Goal: Task Accomplishment & Management: Complete application form

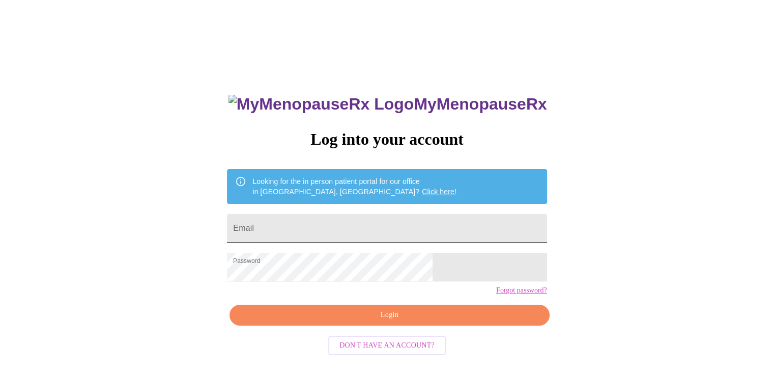
click at [360, 225] on input "Email" at bounding box center [387, 228] width 320 height 29
type input "[EMAIL_ADDRESS][DOMAIN_NAME]"
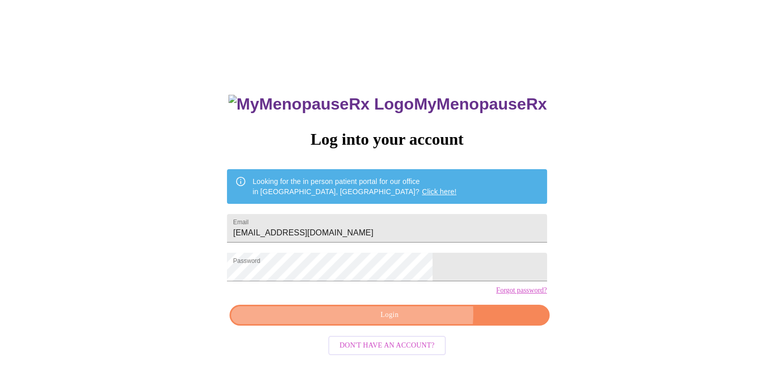
click at [409, 321] on span "Login" at bounding box center [389, 315] width 296 height 13
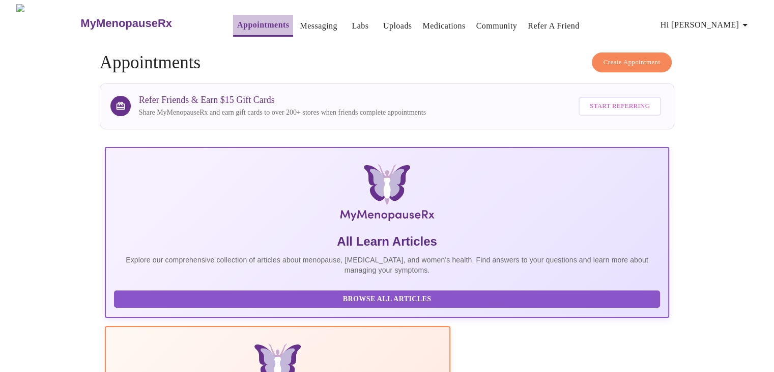
click at [237, 19] on link "Appointments" at bounding box center [263, 25] width 52 height 14
click at [751, 21] on icon "button" at bounding box center [745, 25] width 12 height 12
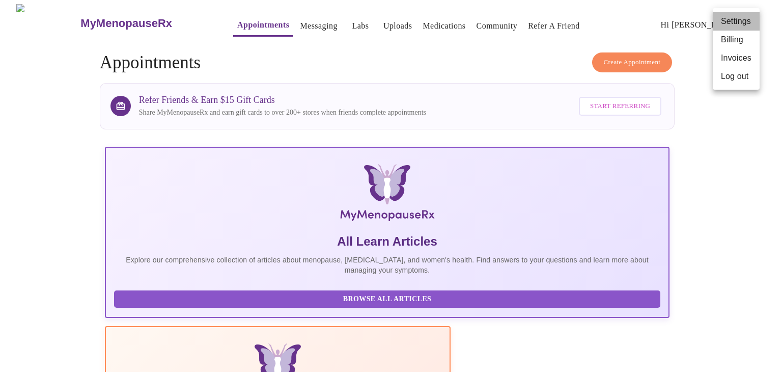
click at [746, 20] on li "Settings" at bounding box center [736, 21] width 47 height 18
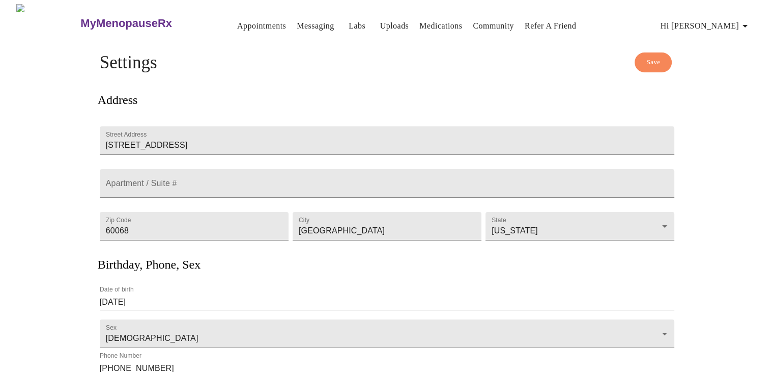
click at [237, 19] on link "Appointments" at bounding box center [261, 26] width 49 height 14
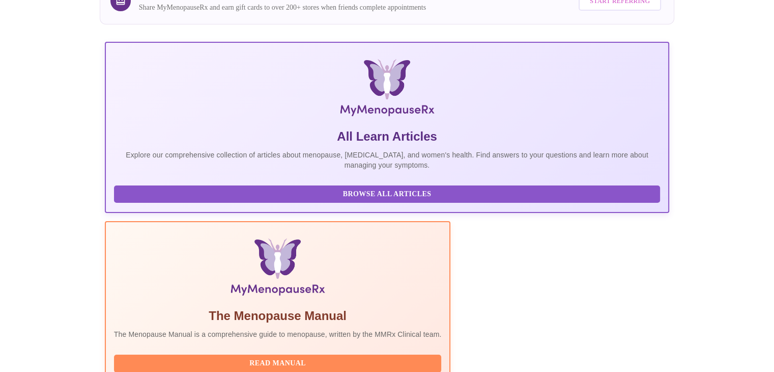
scroll to position [169, 0]
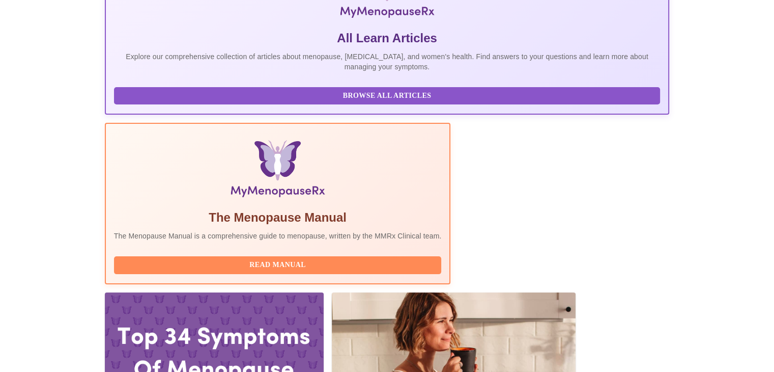
scroll to position [219, 0]
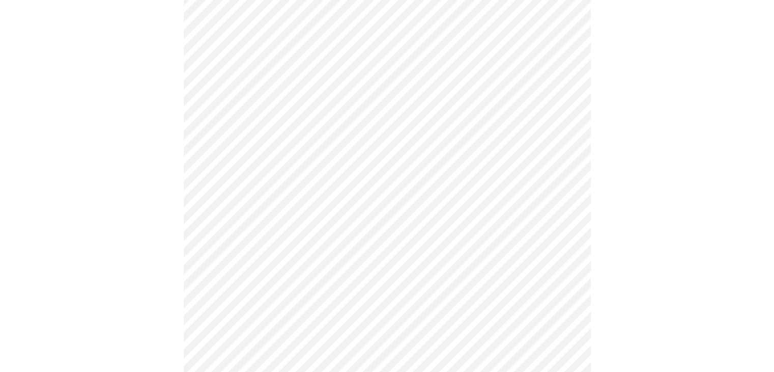
scroll to position [102, 0]
click at [565, 121] on body "MyMenopauseRx Appointments Messaging Labs Uploads Medications Community Refer a…" at bounding box center [391, 366] width 774 height 929
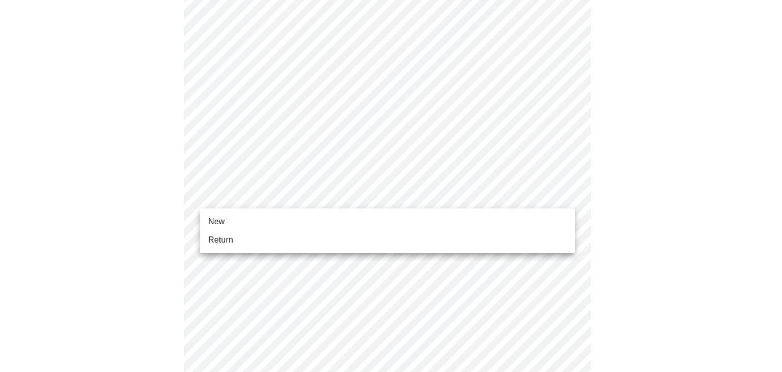
click at [567, 194] on body "MyMenopauseRx Appointments Messaging Labs Uploads Medications Community Refer a…" at bounding box center [391, 363] width 774 height 923
click at [234, 244] on li "Return" at bounding box center [387, 240] width 375 height 18
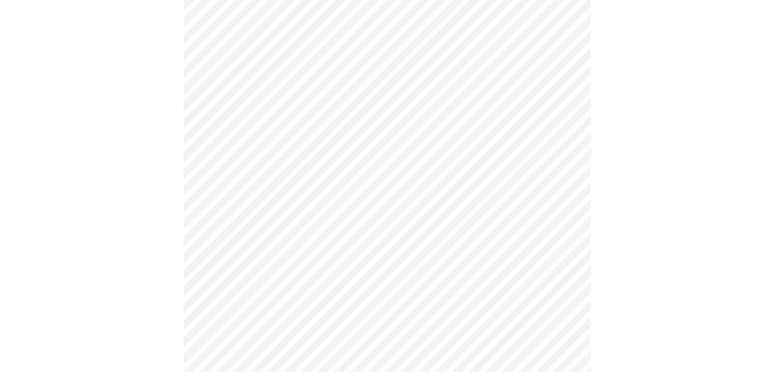
scroll to position [537, 0]
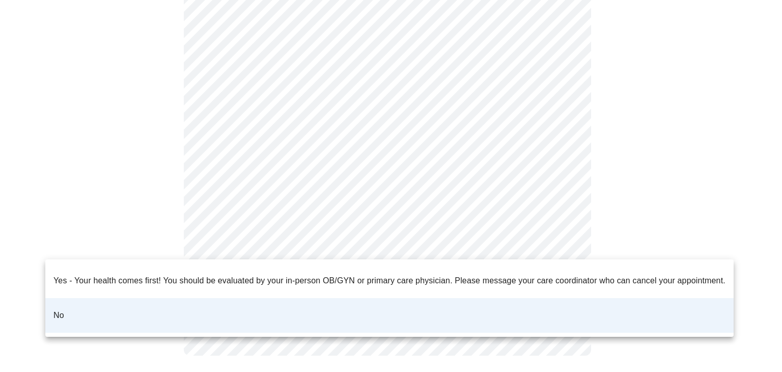
click at [556, 130] on div at bounding box center [391, 186] width 782 height 372
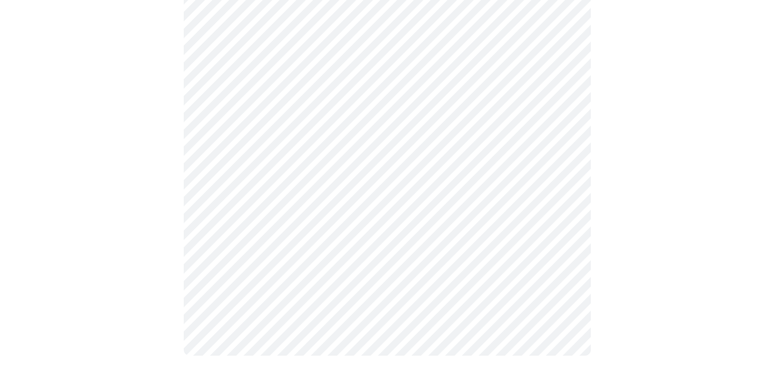
scroll to position [0, 0]
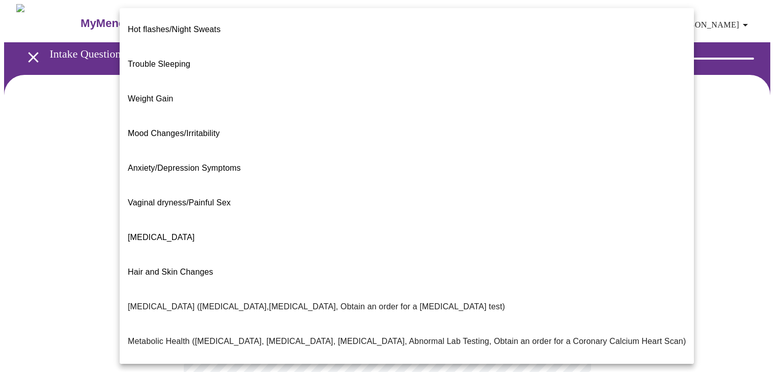
click at [566, 208] on body "MyMenopauseRx Appointments Messaging Labs Uploads Medications Community Refer a…" at bounding box center [391, 309] width 774 height 611
click at [702, 175] on div at bounding box center [391, 186] width 782 height 372
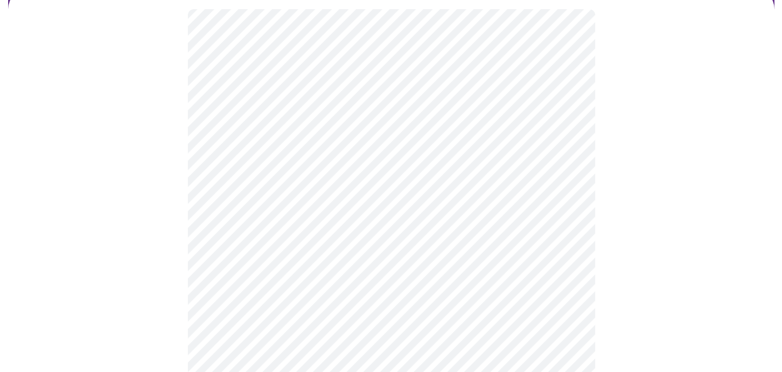
scroll to position [102, 0]
click at [566, 217] on body "MyMenopauseRx Appointments Messaging Labs Uploads Medications Community Refer a…" at bounding box center [391, 207] width 774 height 611
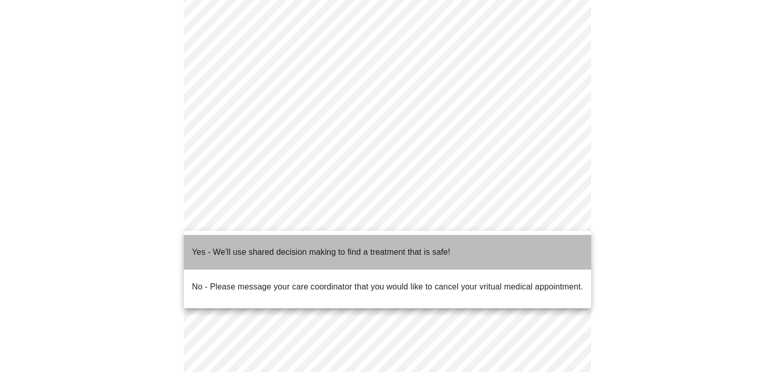
click at [457, 248] on li "Yes - We'll use shared decision making to find a treatment that is safe!" at bounding box center [387, 252] width 407 height 35
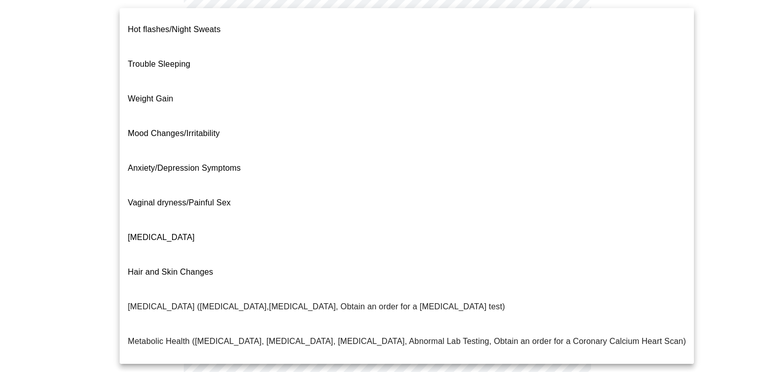
click at [566, 106] on body "MyMenopauseRx Appointments Messaging Labs Uploads Medications Community Refer a…" at bounding box center [391, 204] width 774 height 605
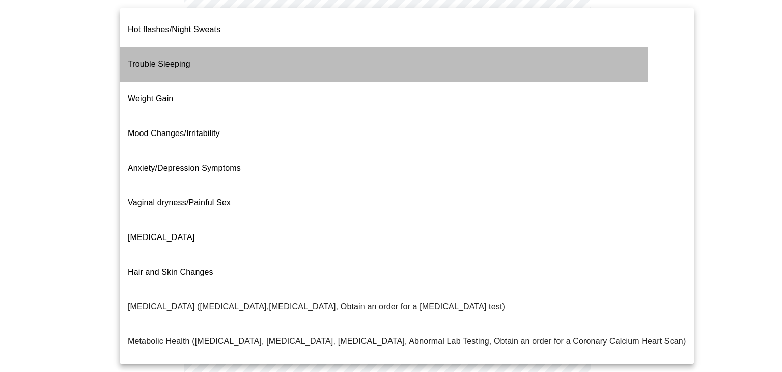
click at [214, 53] on li "Trouble Sleeping" at bounding box center [407, 64] width 574 height 35
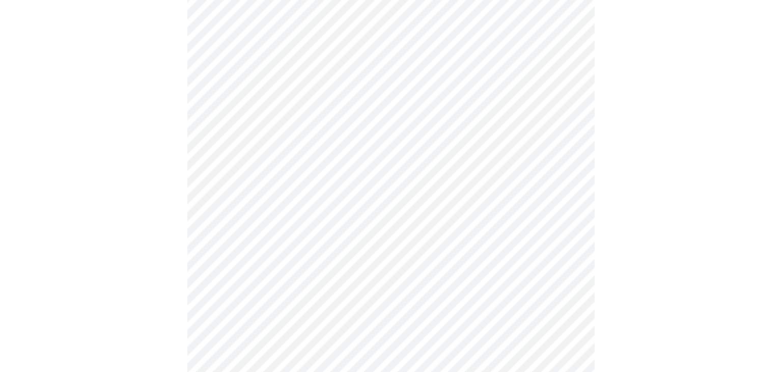
click at [562, 111] on body "MyMenopauseRx Appointments Messaging Labs Uploads Medications Community Refer a…" at bounding box center [391, 201] width 774 height 599
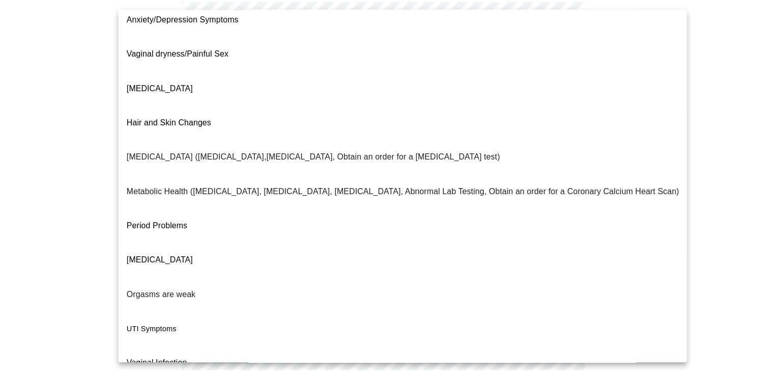
scroll to position [156, 0]
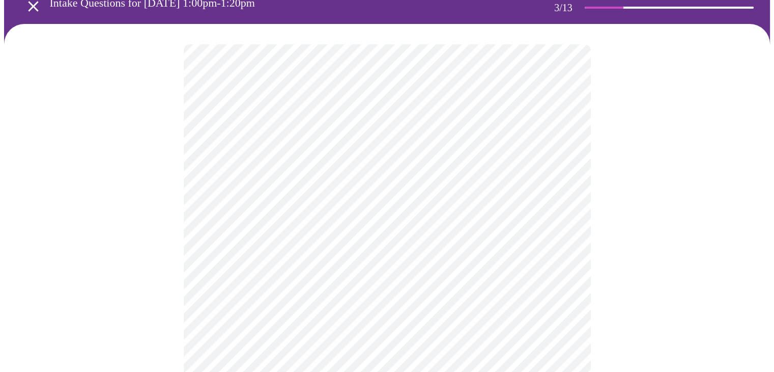
scroll to position [102, 0]
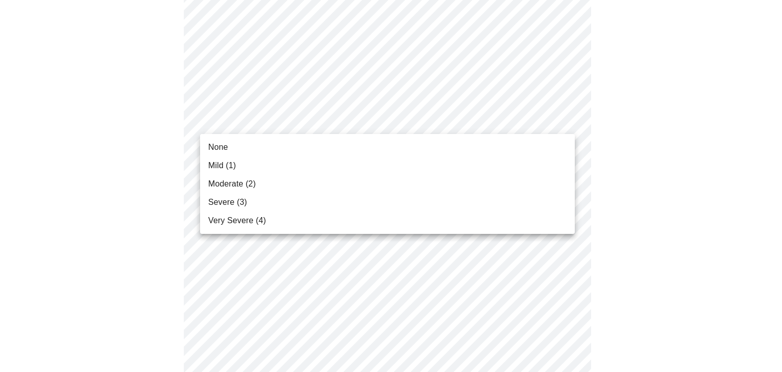
click at [261, 165] on li "Mild (1)" at bounding box center [387, 165] width 375 height 18
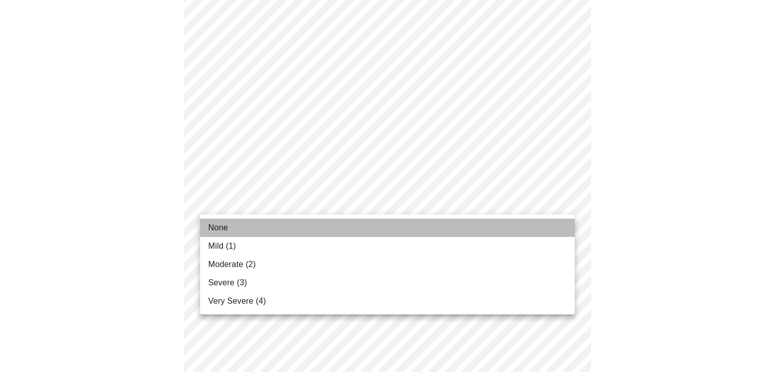
click at [236, 229] on li "None" at bounding box center [387, 227] width 375 height 18
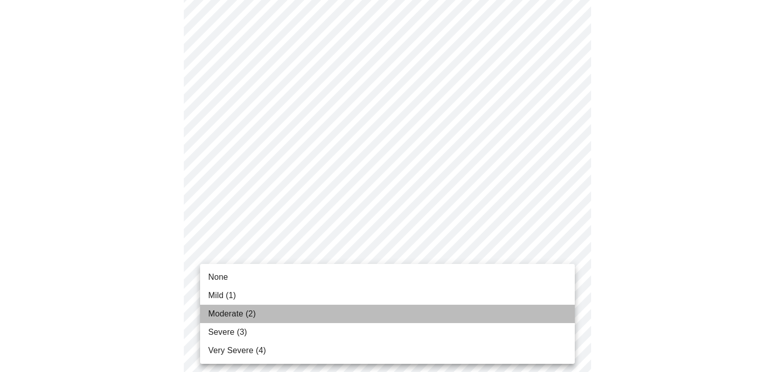
click at [265, 312] on li "Moderate (2)" at bounding box center [387, 313] width 375 height 18
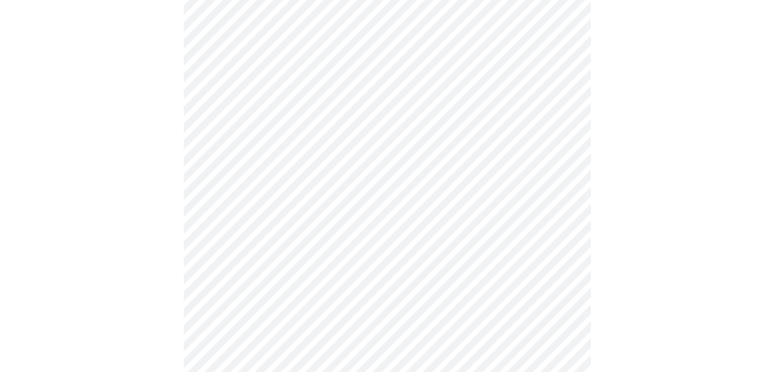
scroll to position [204, 0]
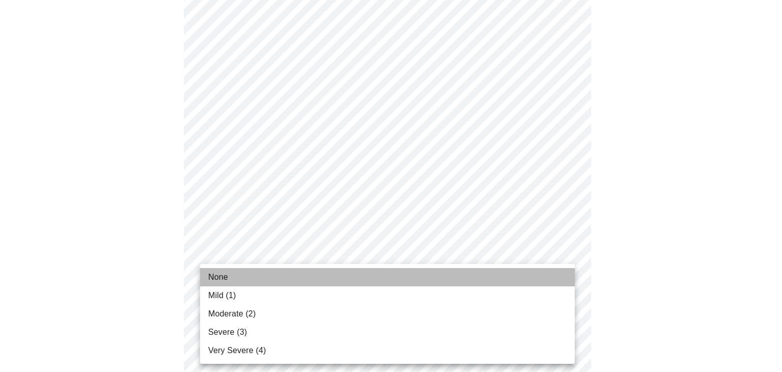
click at [228, 277] on span "None" at bounding box center [218, 277] width 20 height 12
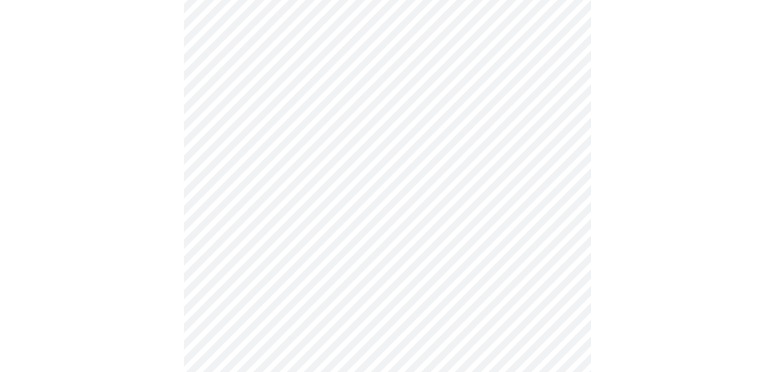
scroll to position [305, 0]
click at [565, 222] on body "MyMenopauseRx Appointments Messaging Labs Uploads Medications Community Refer a…" at bounding box center [391, 347] width 774 height 1297
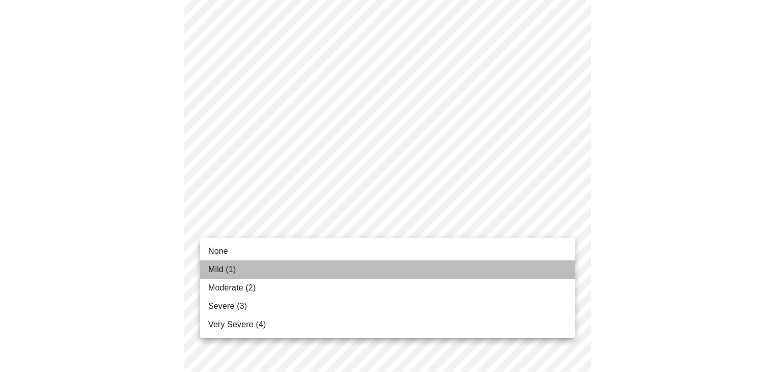
click at [308, 271] on li "Mild (1)" at bounding box center [387, 269] width 375 height 18
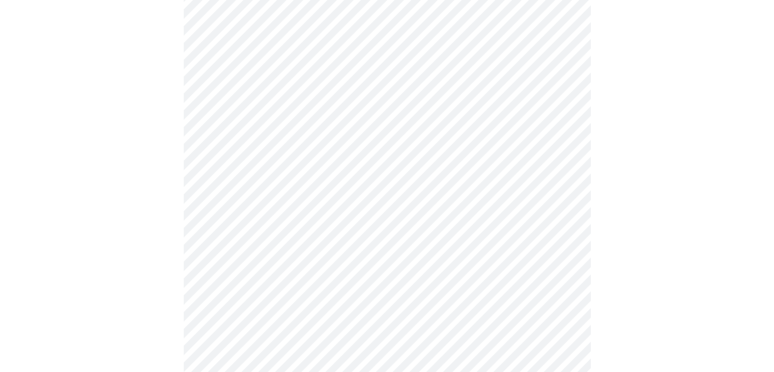
scroll to position [407, 0]
click at [562, 189] on body "MyMenopauseRx Appointments Messaging Labs Uploads Medications Community Refer a…" at bounding box center [391, 238] width 774 height 1282
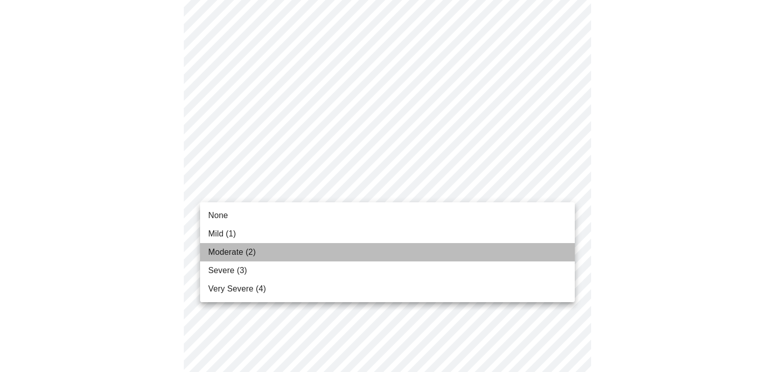
click at [265, 253] on li "Moderate (2)" at bounding box center [387, 252] width 375 height 18
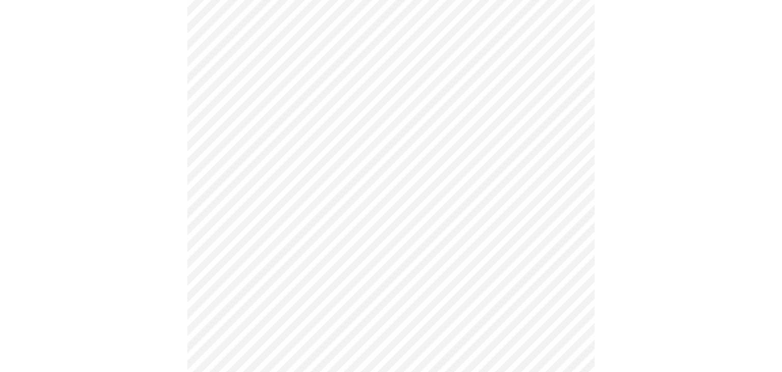
click at [563, 265] on body "MyMenopauseRx Appointments Messaging Labs Uploads Medications Community Refer a…" at bounding box center [391, 231] width 774 height 1268
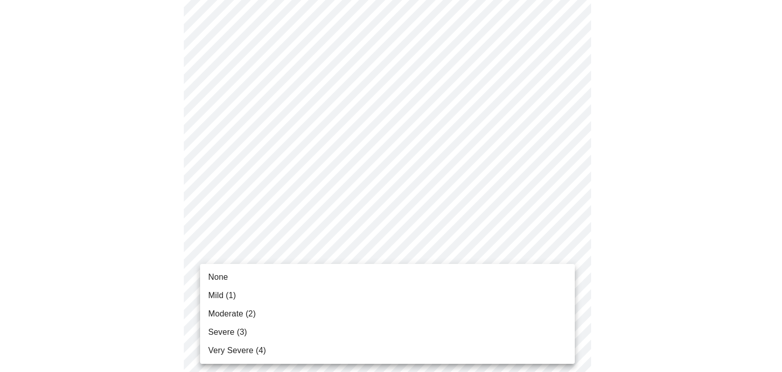
click at [314, 318] on li "Moderate (2)" at bounding box center [387, 313] width 375 height 18
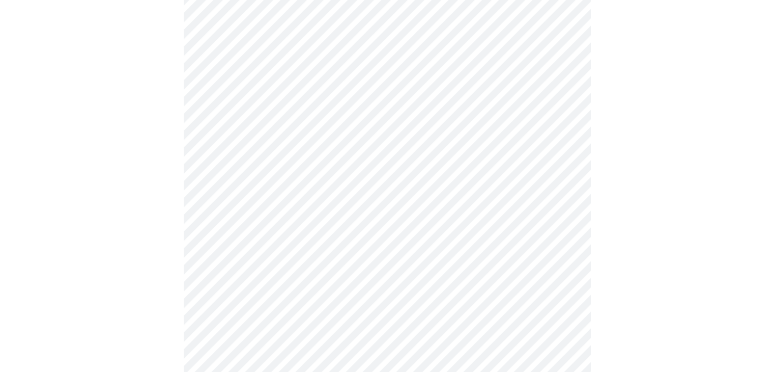
scroll to position [509, 0]
click at [565, 247] on body "MyMenopauseRx Appointments Messaging Labs Uploads Medications Community Refer a…" at bounding box center [391, 122] width 774 height 1254
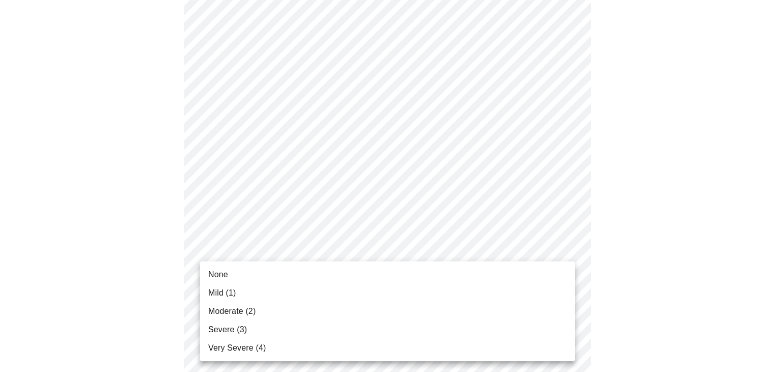
click at [294, 316] on li "Moderate (2)" at bounding box center [387, 311] width 375 height 18
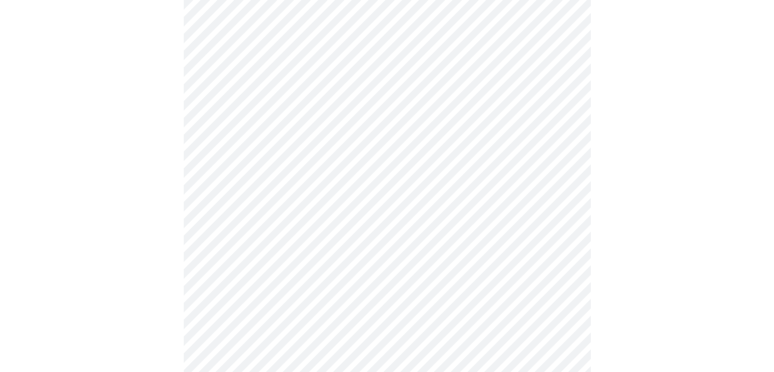
scroll to position [662, 0]
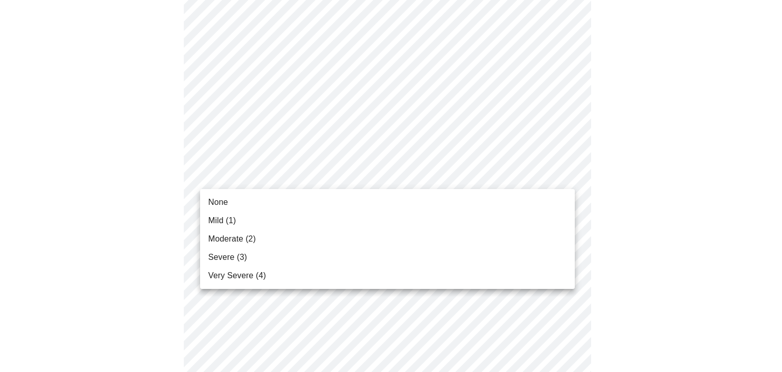
click at [244, 207] on li "None" at bounding box center [387, 202] width 375 height 18
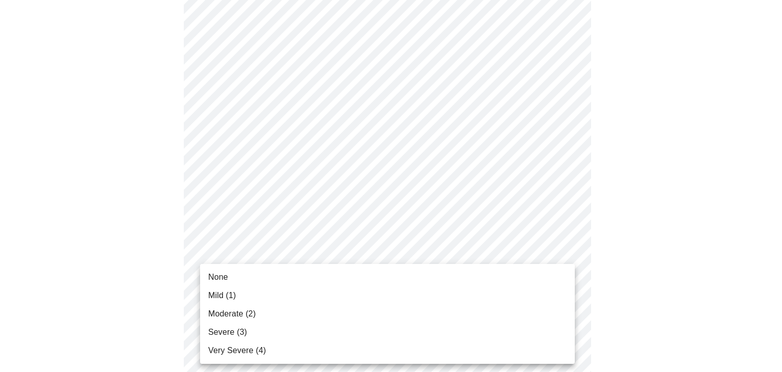
click at [280, 334] on li "Severe (3)" at bounding box center [387, 332] width 375 height 18
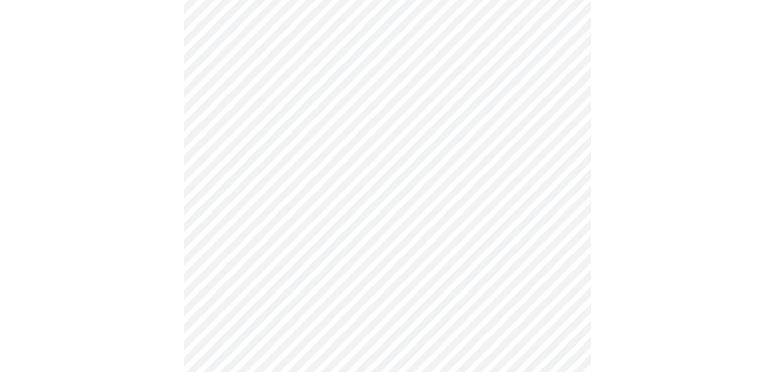
scroll to position [764, 0]
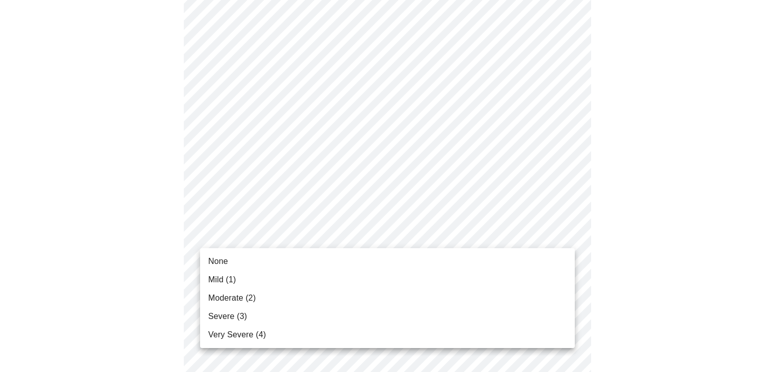
click at [258, 283] on li "Mild (1)" at bounding box center [387, 279] width 375 height 18
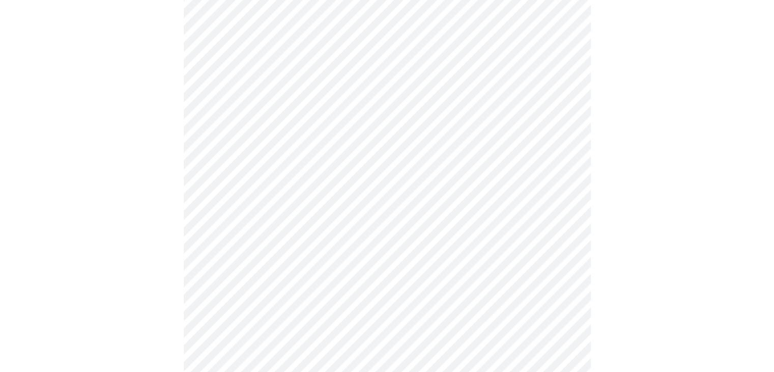
scroll to position [407, 0]
click at [564, 212] on body "MyMenopauseRx Appointments Messaging Labs Uploads Medications Community Refer a…" at bounding box center [391, 99] width 774 height 1004
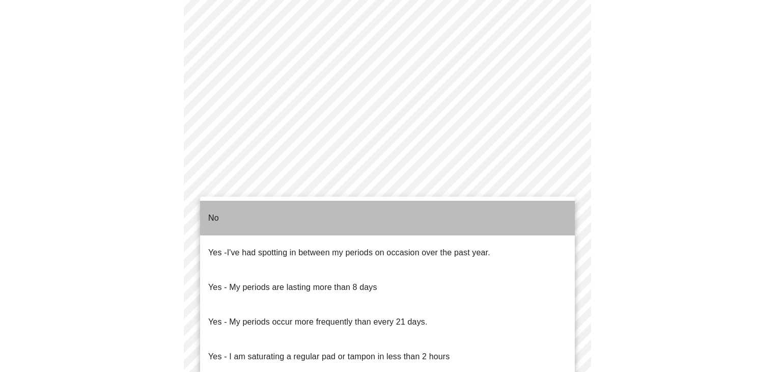
click at [227, 213] on li "No" at bounding box center [387, 218] width 375 height 35
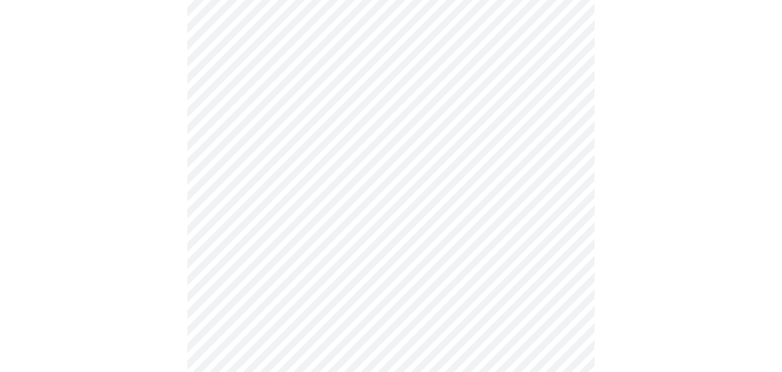
click at [568, 284] on body "MyMenopauseRx Appointments Messaging Labs Uploads Medications Community Refer a…" at bounding box center [391, 96] width 774 height 998
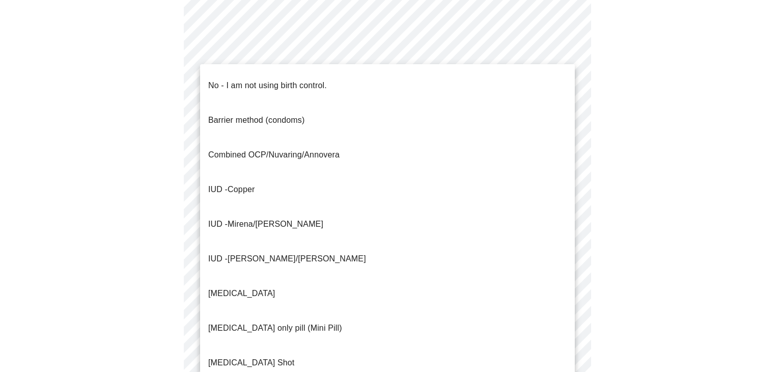
click at [224, 79] on p "No - I am not using birth control." at bounding box center [267, 85] width 119 height 12
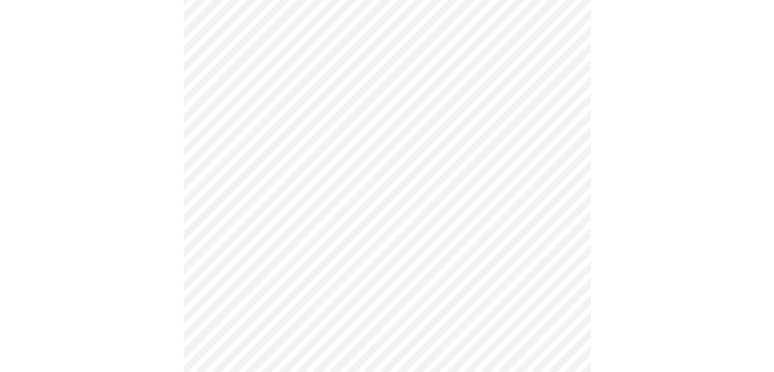
scroll to position [560, 0]
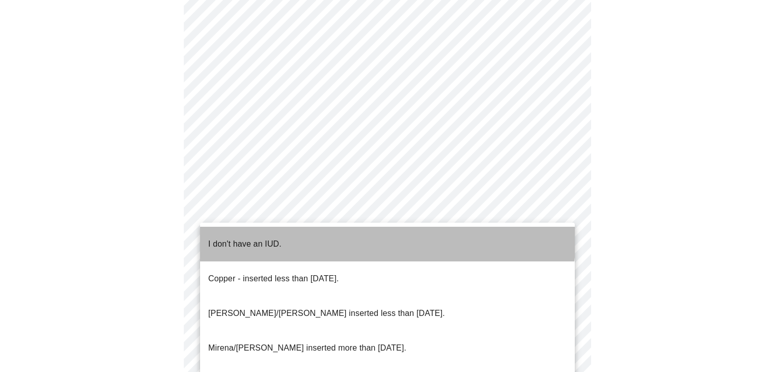
click at [343, 235] on li "I don't have an IUD." at bounding box center [387, 244] width 375 height 35
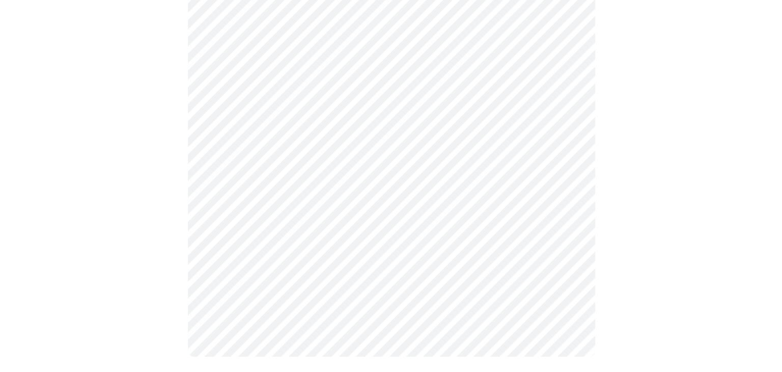
scroll to position [614, 0]
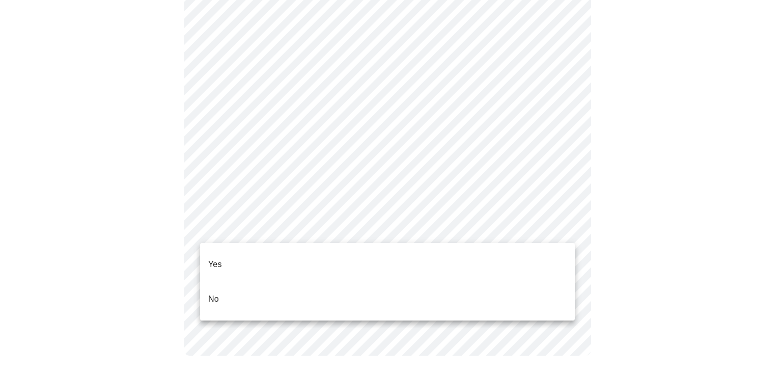
click at [228, 255] on li "Yes" at bounding box center [387, 264] width 375 height 35
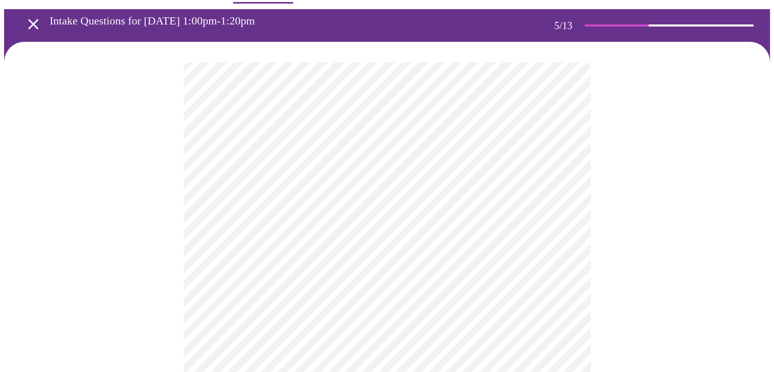
scroll to position [51, 0]
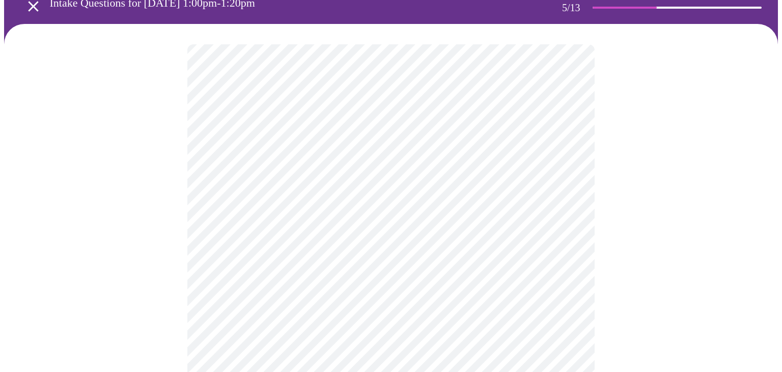
click at [566, 218] on body "MyMenopauseRx Appointments Messaging Labs Uploads Medications Community Refer a…" at bounding box center [391, 329] width 774 height 752
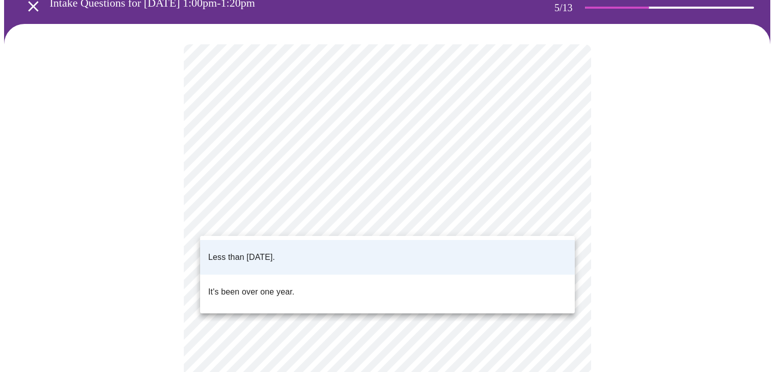
click at [278, 286] on p "It's been over one year." at bounding box center [251, 292] width 86 height 12
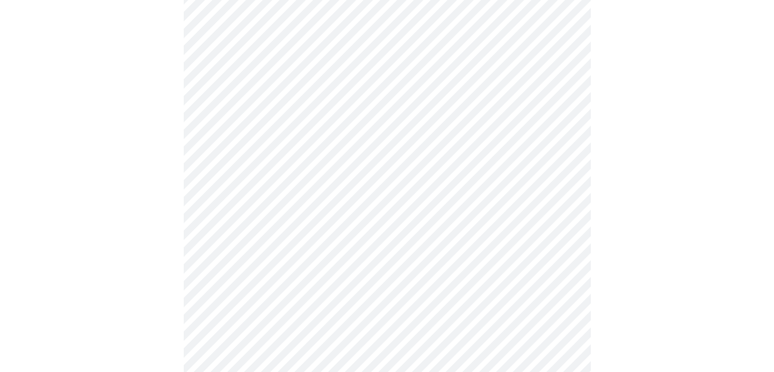
scroll to position [153, 0]
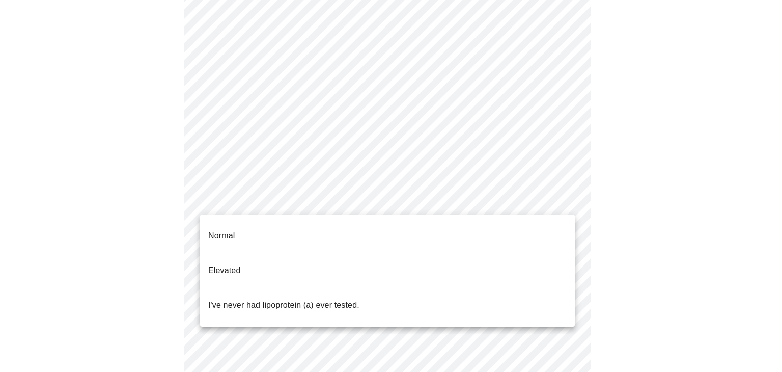
click at [565, 199] on body "MyMenopauseRx Appointments Messaging Labs Uploads Medications Community Refer a…" at bounding box center [391, 227] width 774 height 752
click at [250, 228] on li "Normal" at bounding box center [387, 235] width 375 height 35
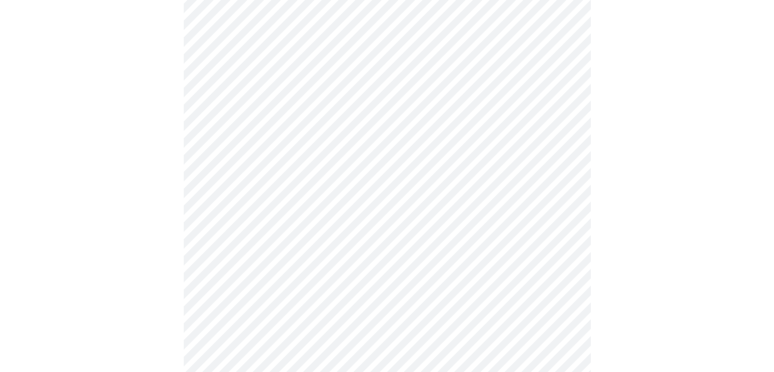
scroll to position [2546, 0]
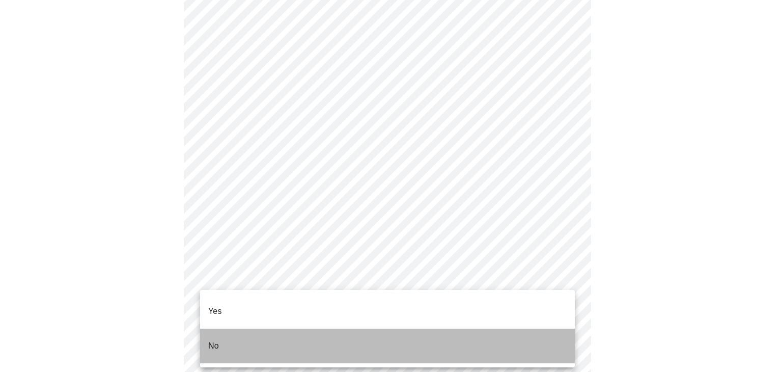
click at [283, 328] on li "No" at bounding box center [387, 345] width 375 height 35
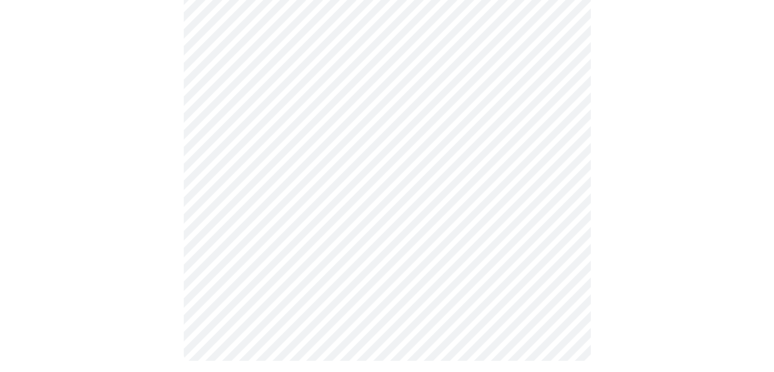
scroll to position [525, 0]
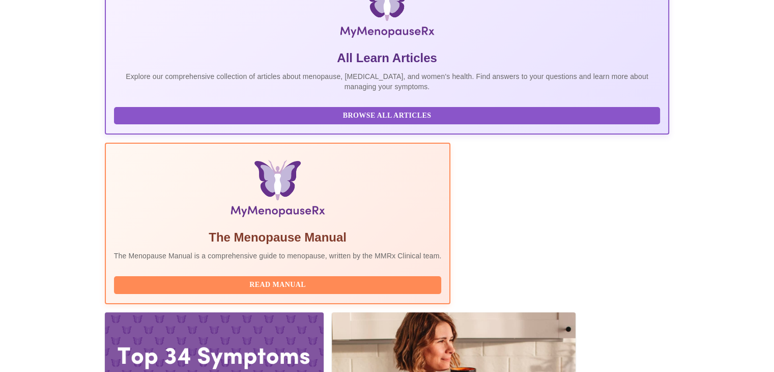
scroll to position [67, 0]
